Goal: Find specific page/section: Find specific page/section

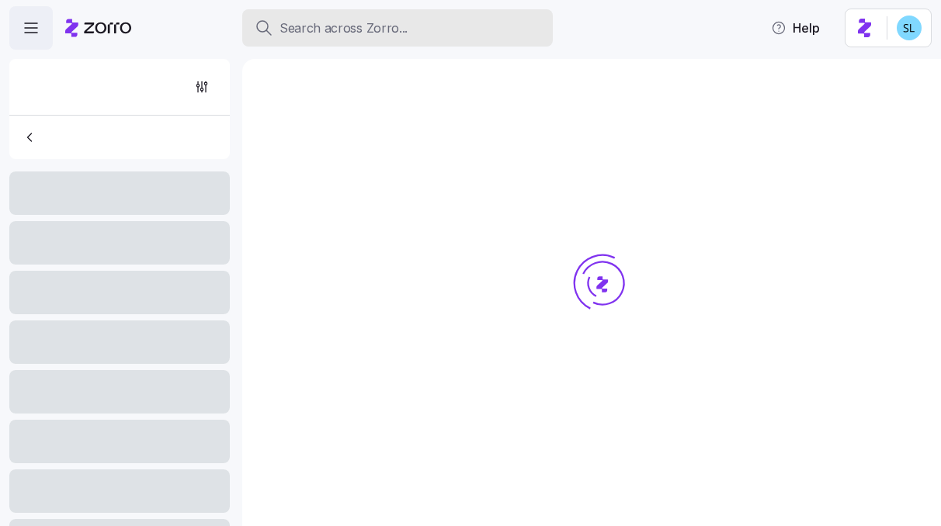
click at [391, 30] on span "Search across Zorro..." at bounding box center [343, 28] width 128 height 19
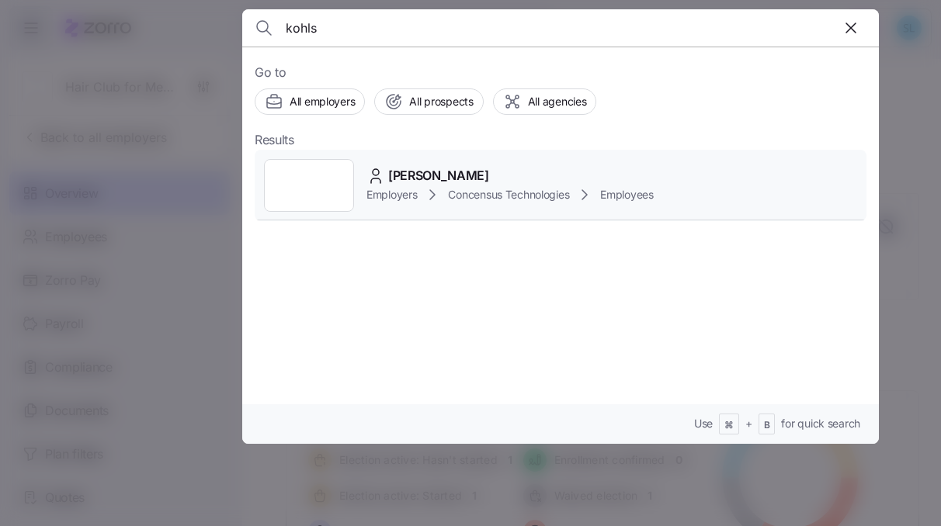
type input "kohls"
click at [416, 163] on div "[PERSON_NAME] Employers Concensus Technologies Employees" at bounding box center [561, 185] width 612 height 71
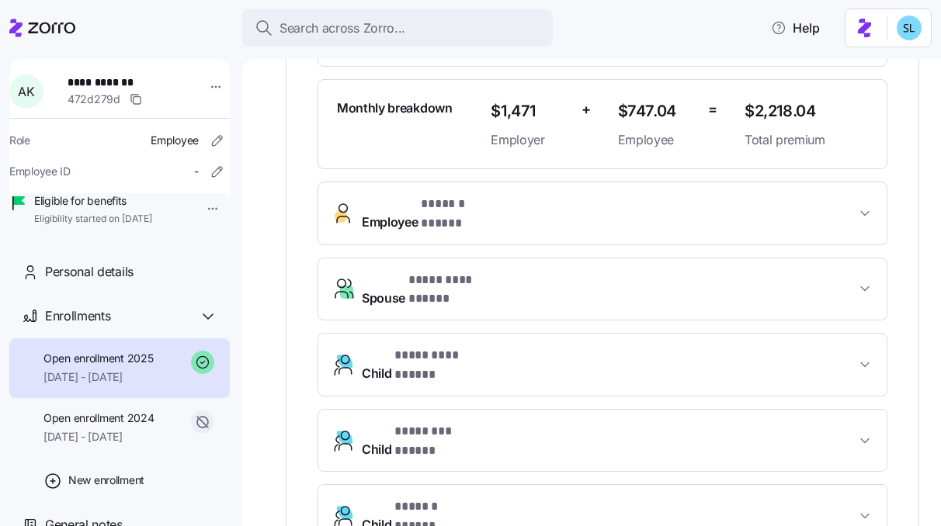
scroll to position [507, 0]
